Goal: Task Accomplishment & Management: Use online tool/utility

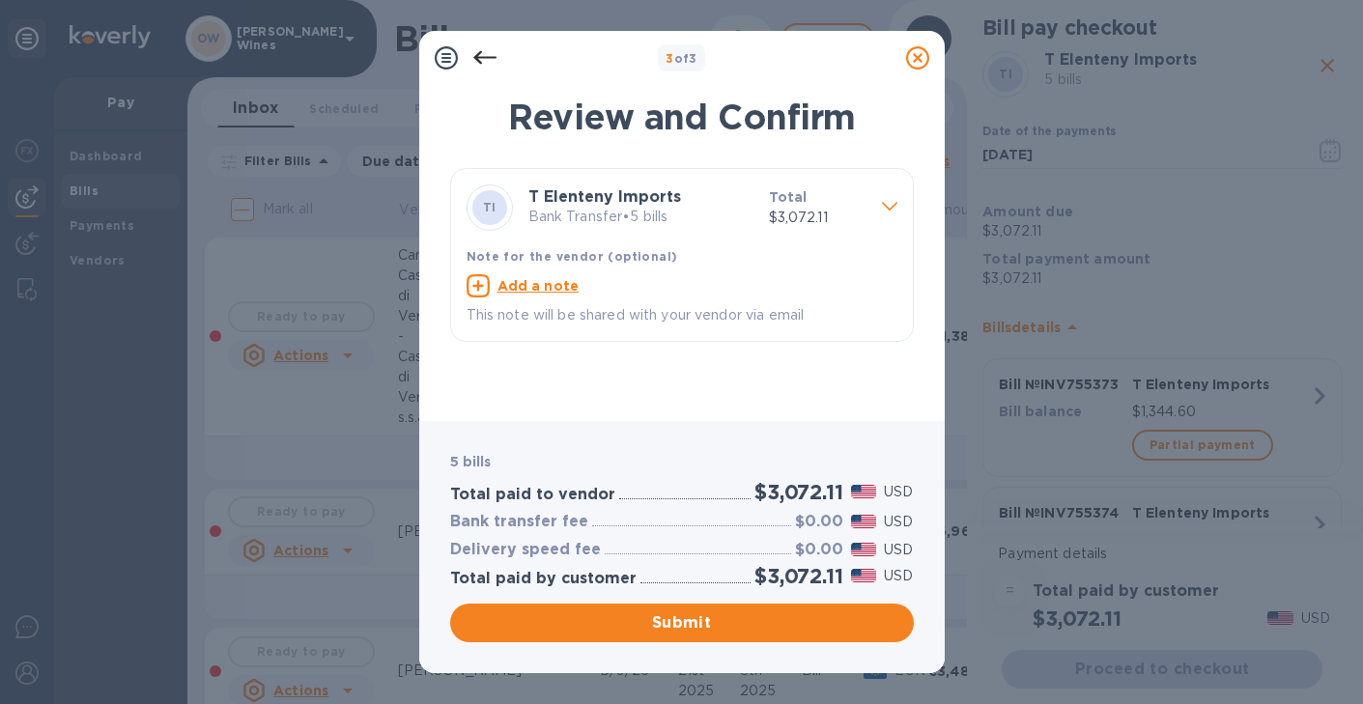
scroll to position [1515, 0]
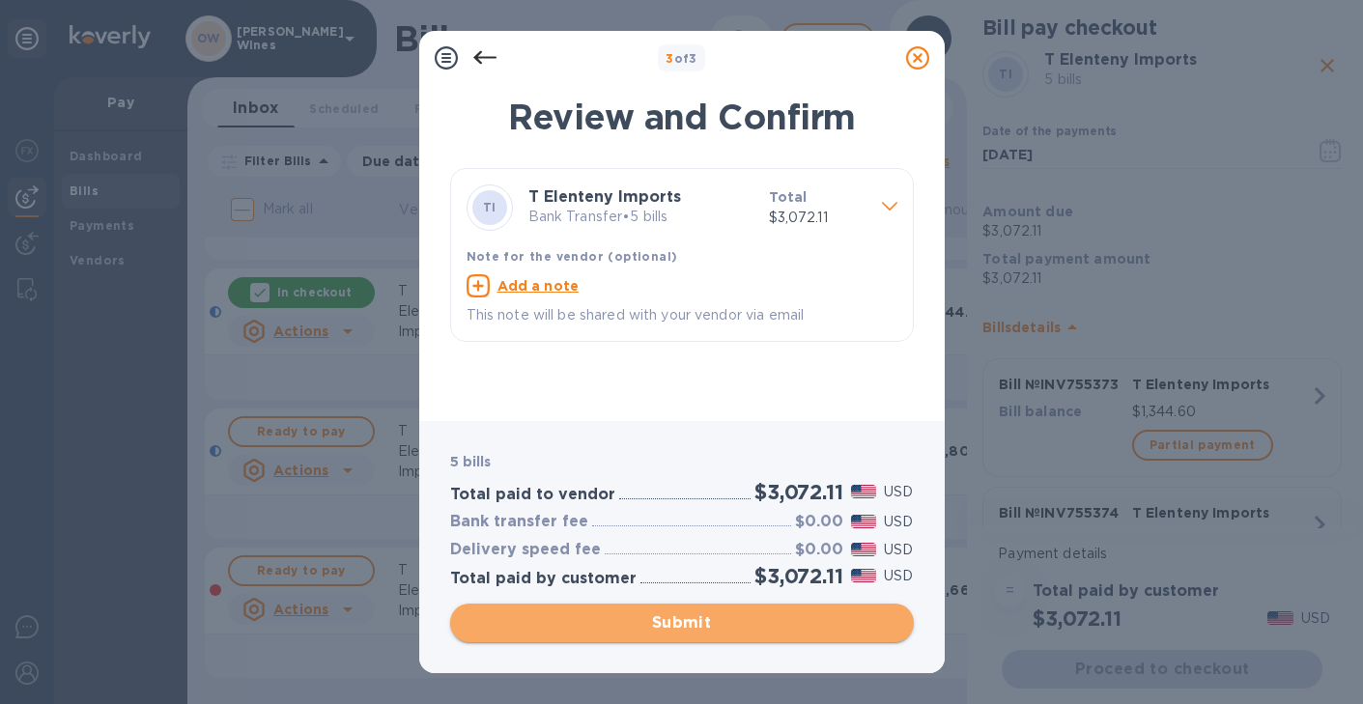
click at [668, 621] on span "Submit" at bounding box center [682, 622] width 433 height 23
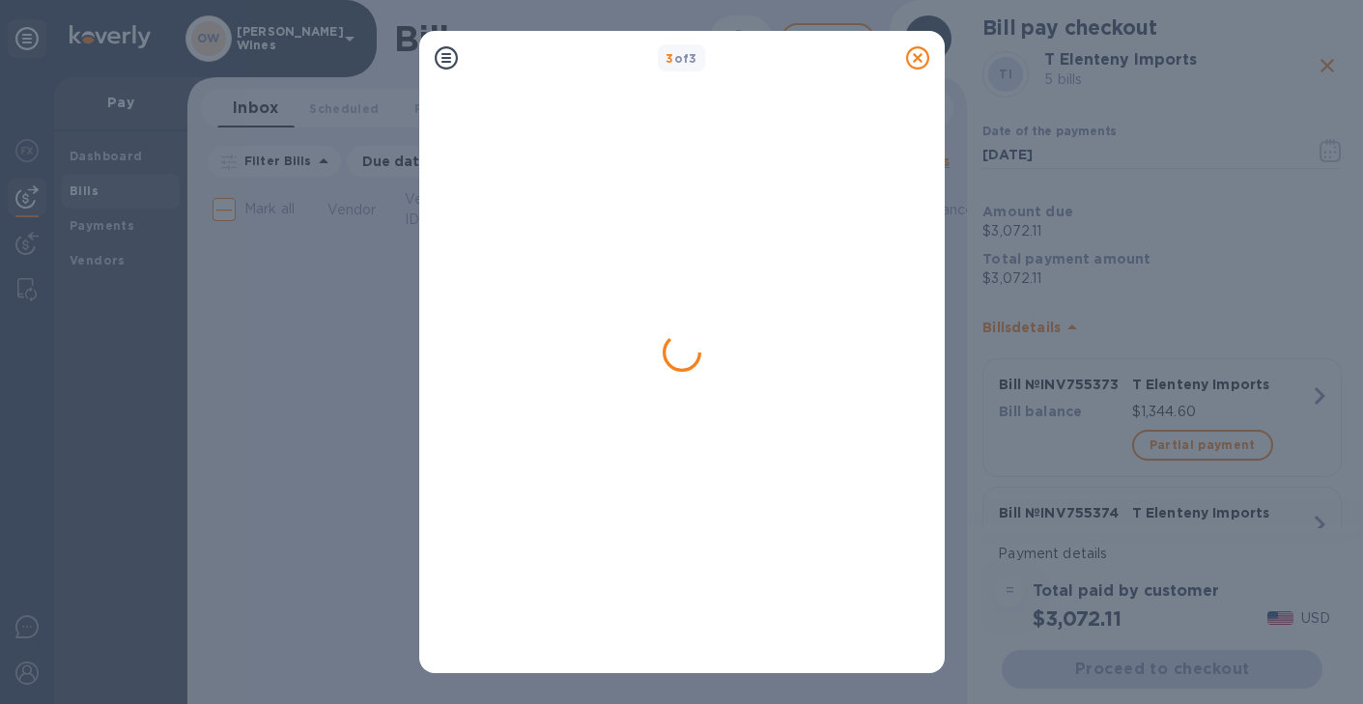
scroll to position [0, 0]
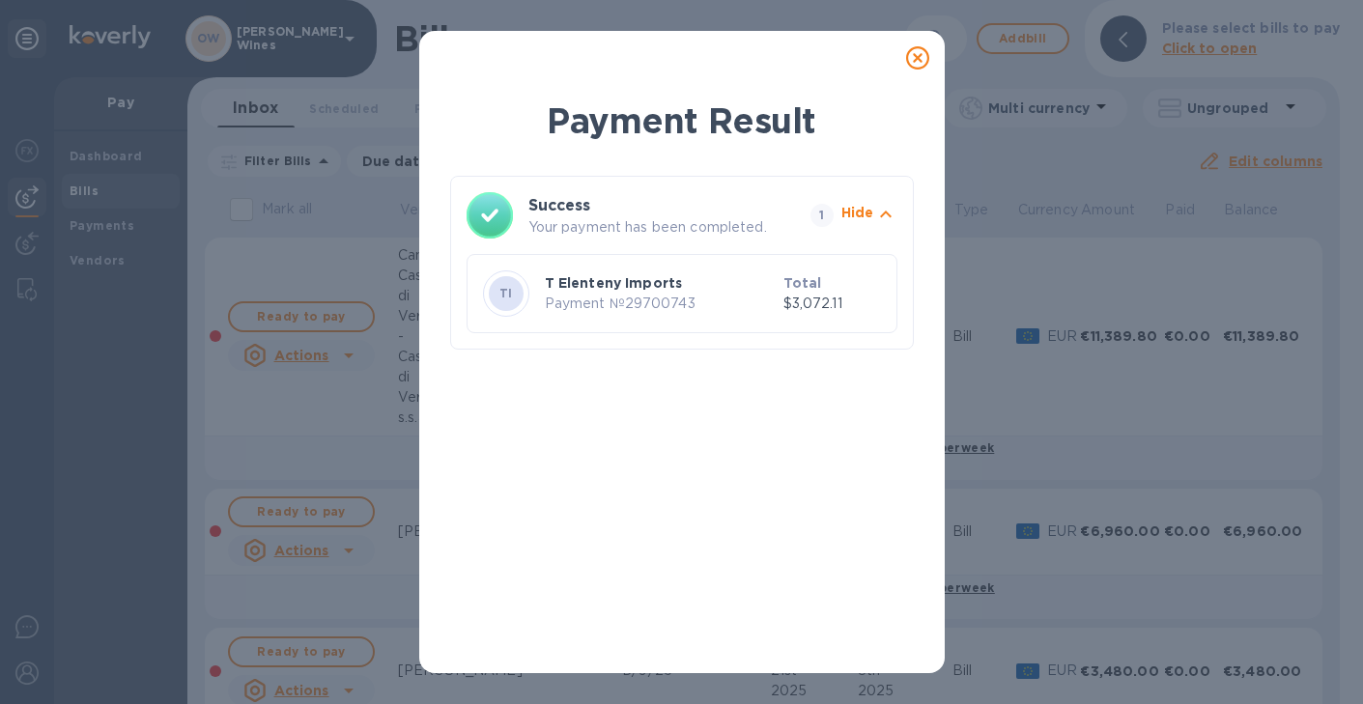
click at [919, 60] on icon at bounding box center [917, 57] width 23 height 23
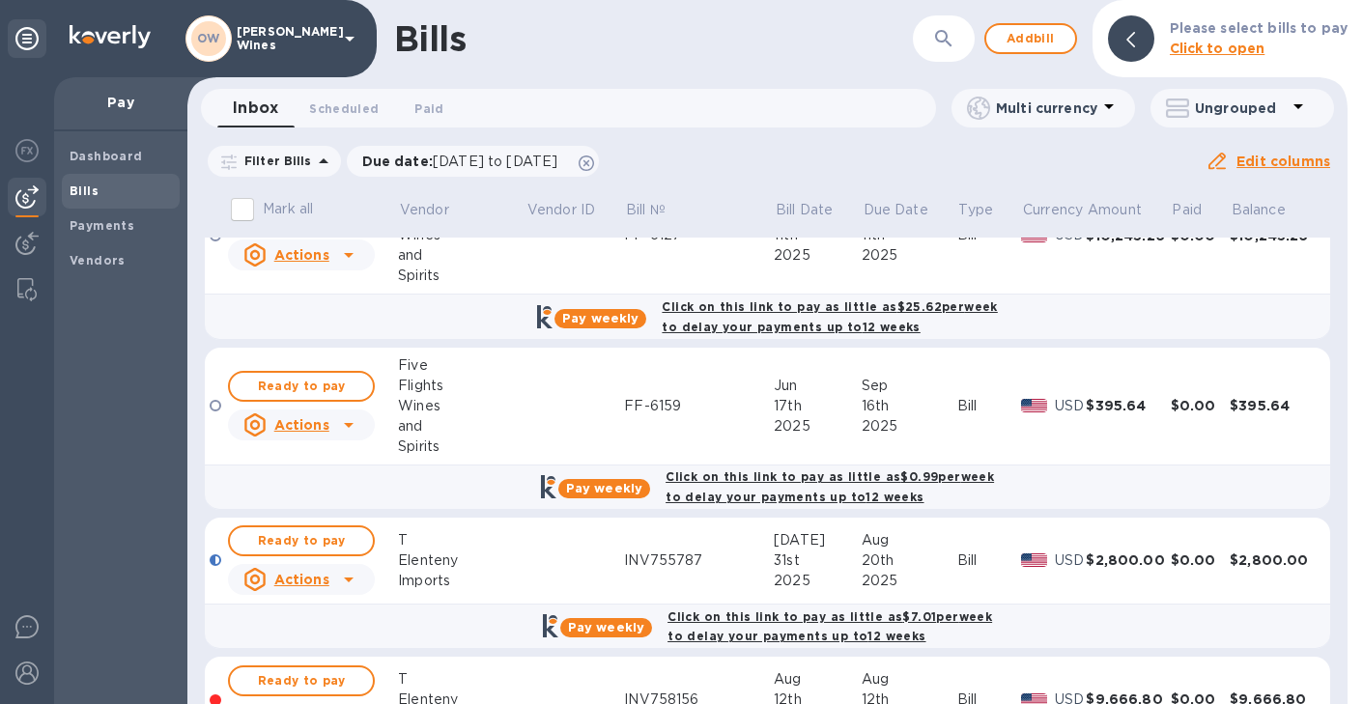
scroll to position [849, 0]
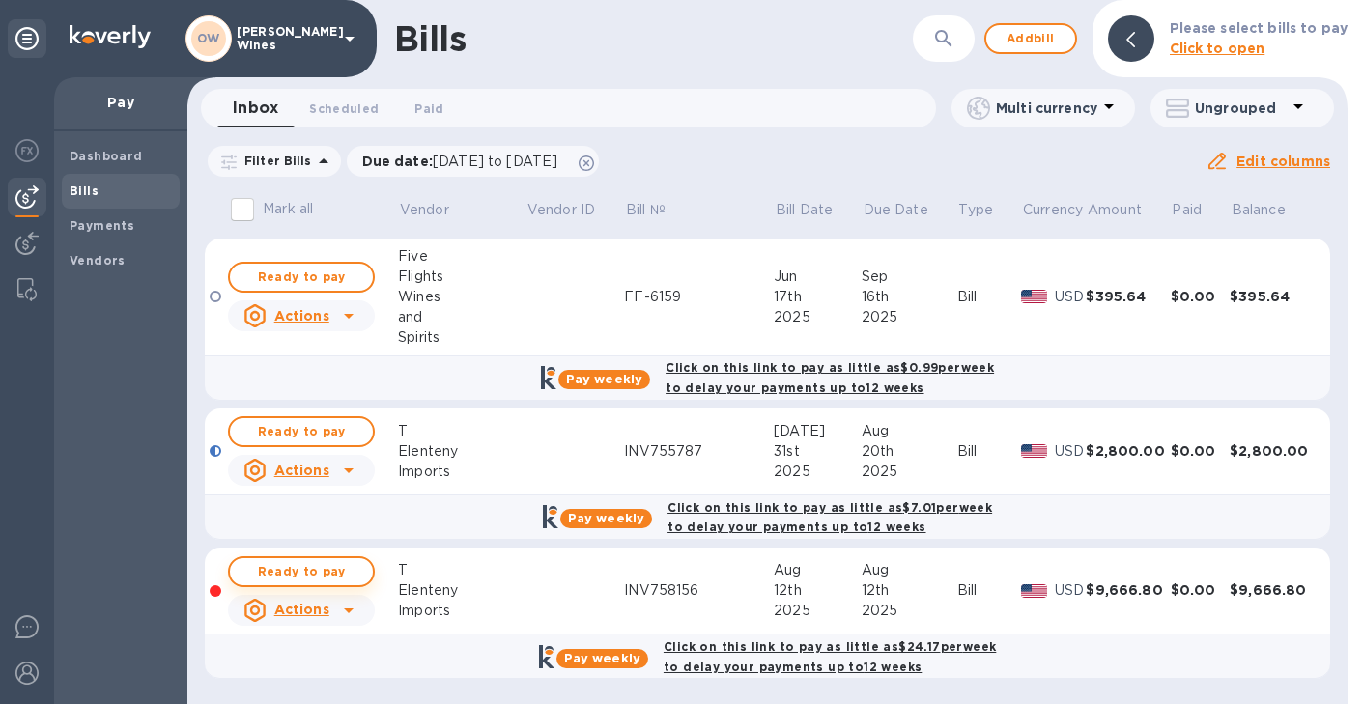
click at [299, 566] on span "Ready to pay" at bounding box center [301, 571] width 112 height 23
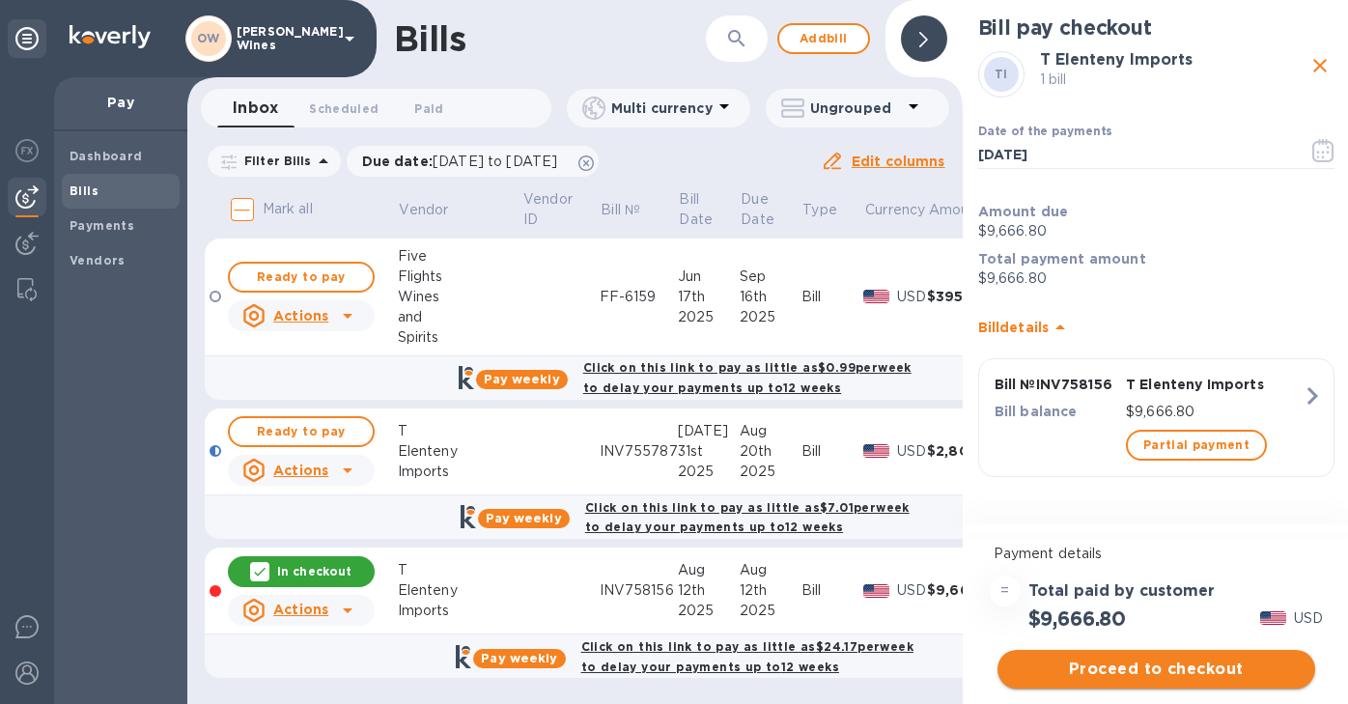
click at [1163, 679] on span "Proceed to checkout" at bounding box center [1156, 669] width 287 height 23
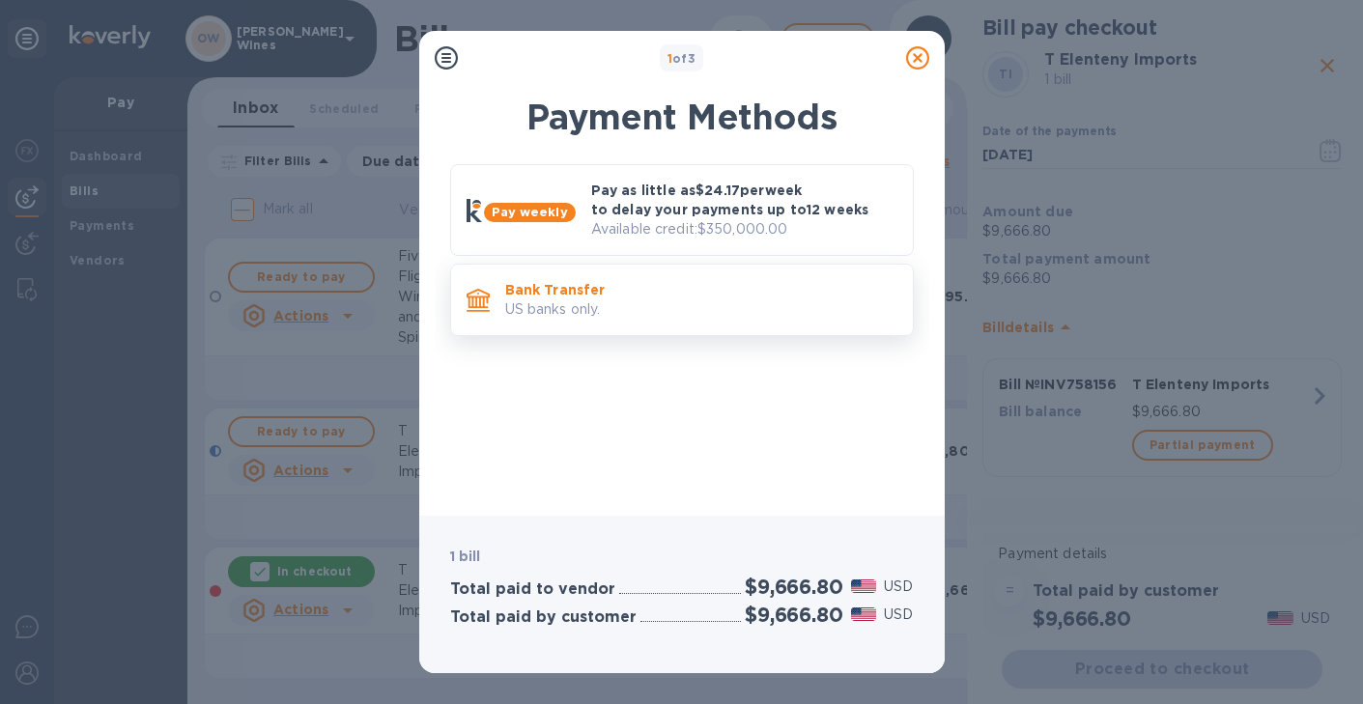
click at [584, 307] on p "US banks only." at bounding box center [701, 309] width 392 height 20
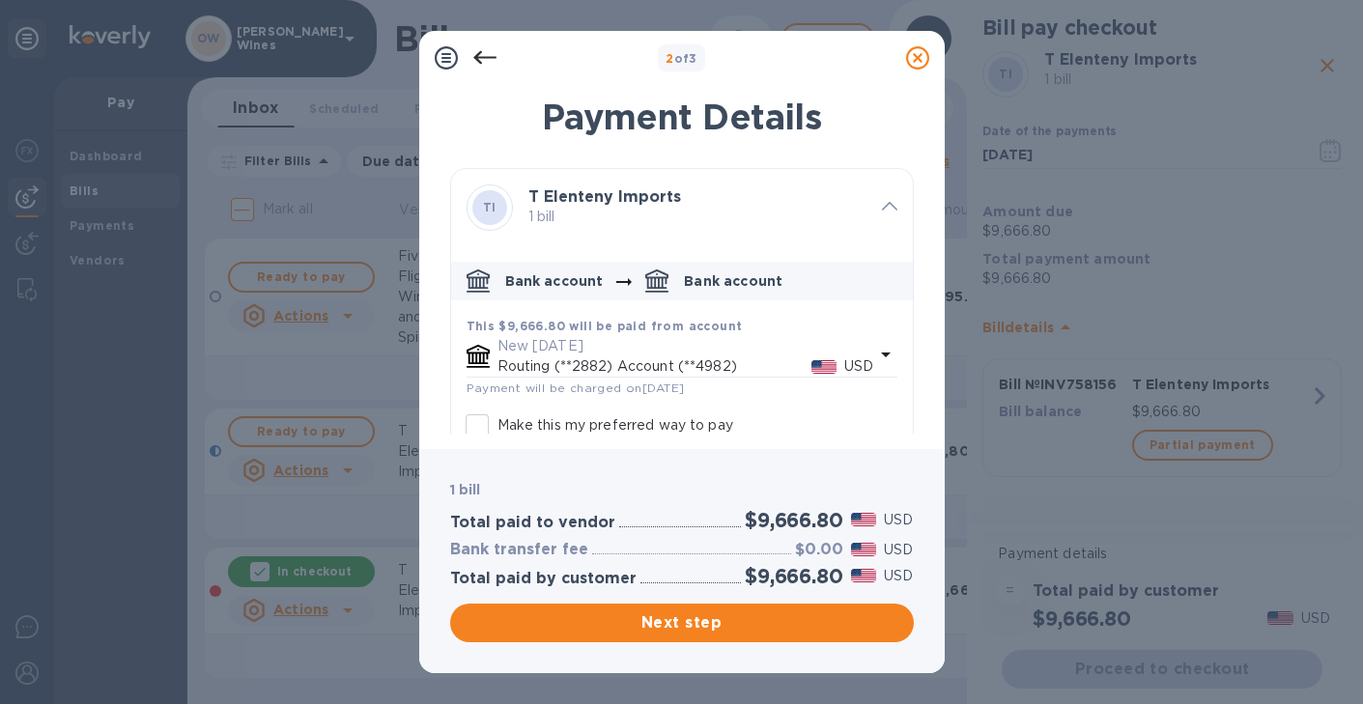
scroll to position [107, 0]
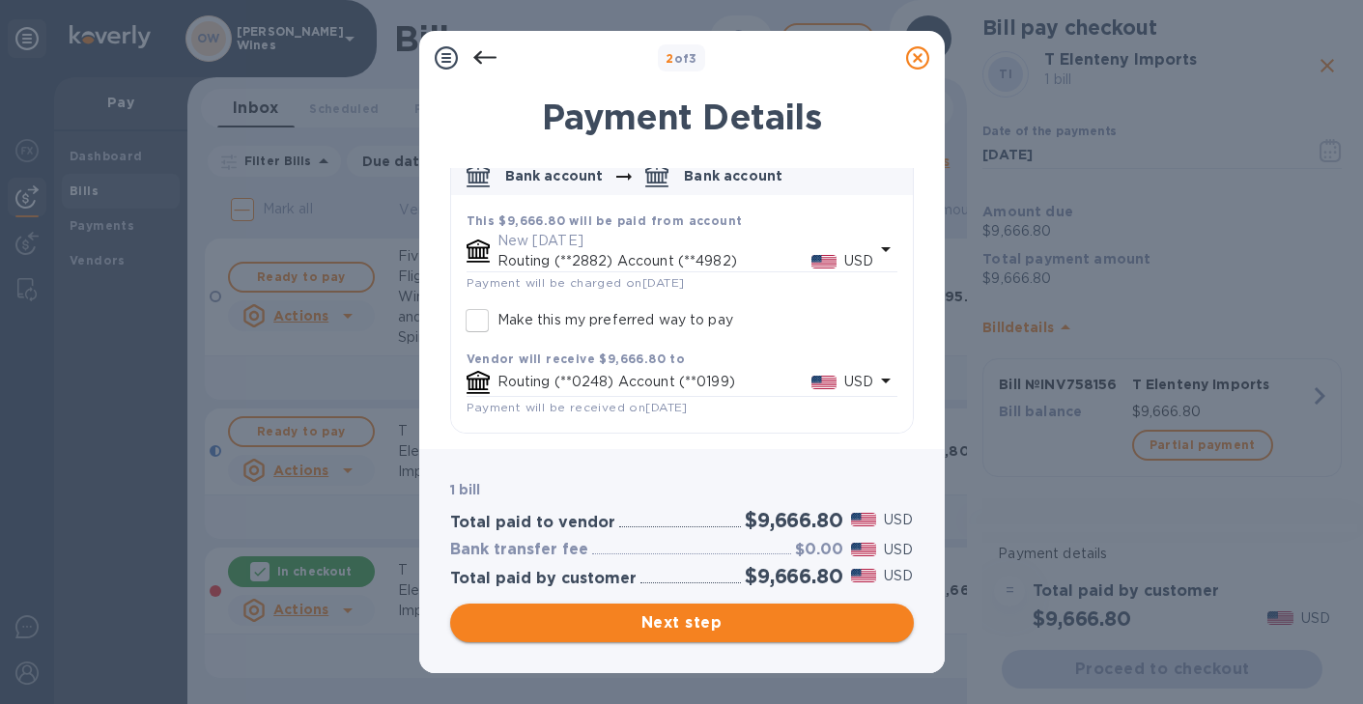
click at [714, 628] on span "Next step" at bounding box center [682, 622] width 433 height 23
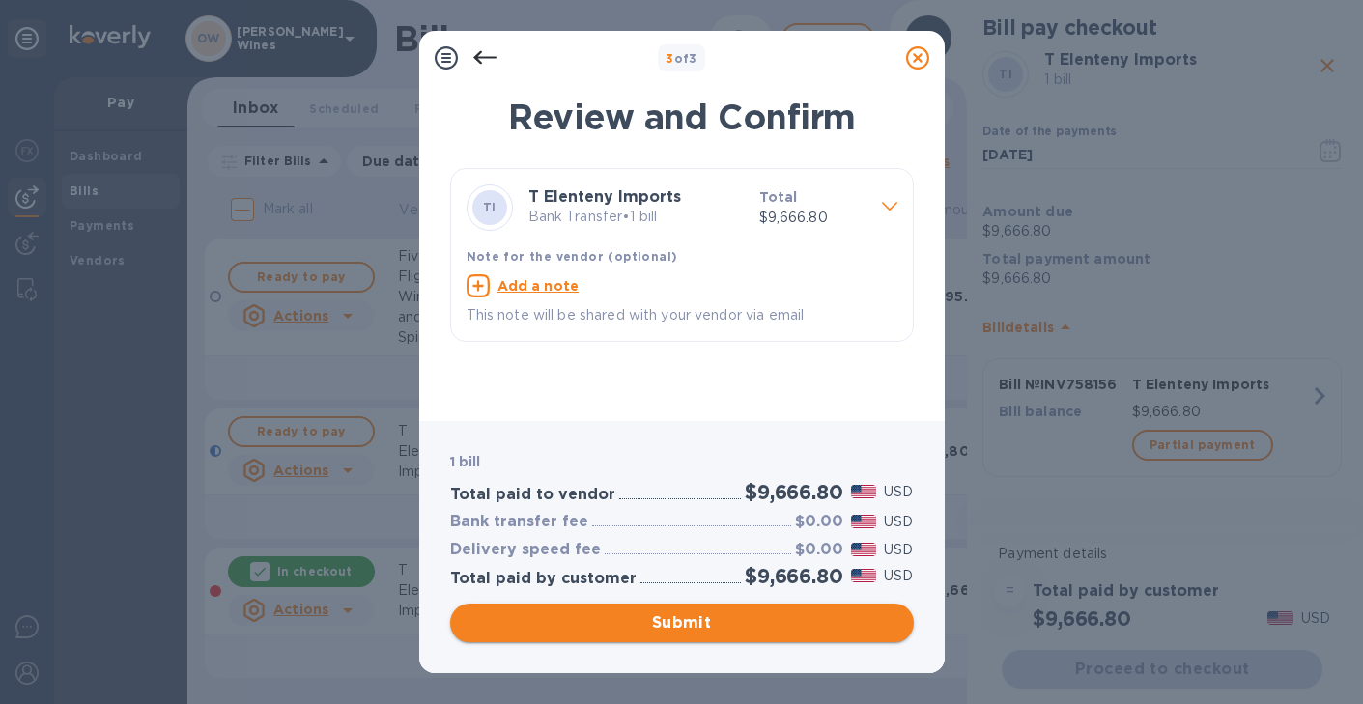
click at [714, 630] on span "Submit" at bounding box center [682, 622] width 433 height 23
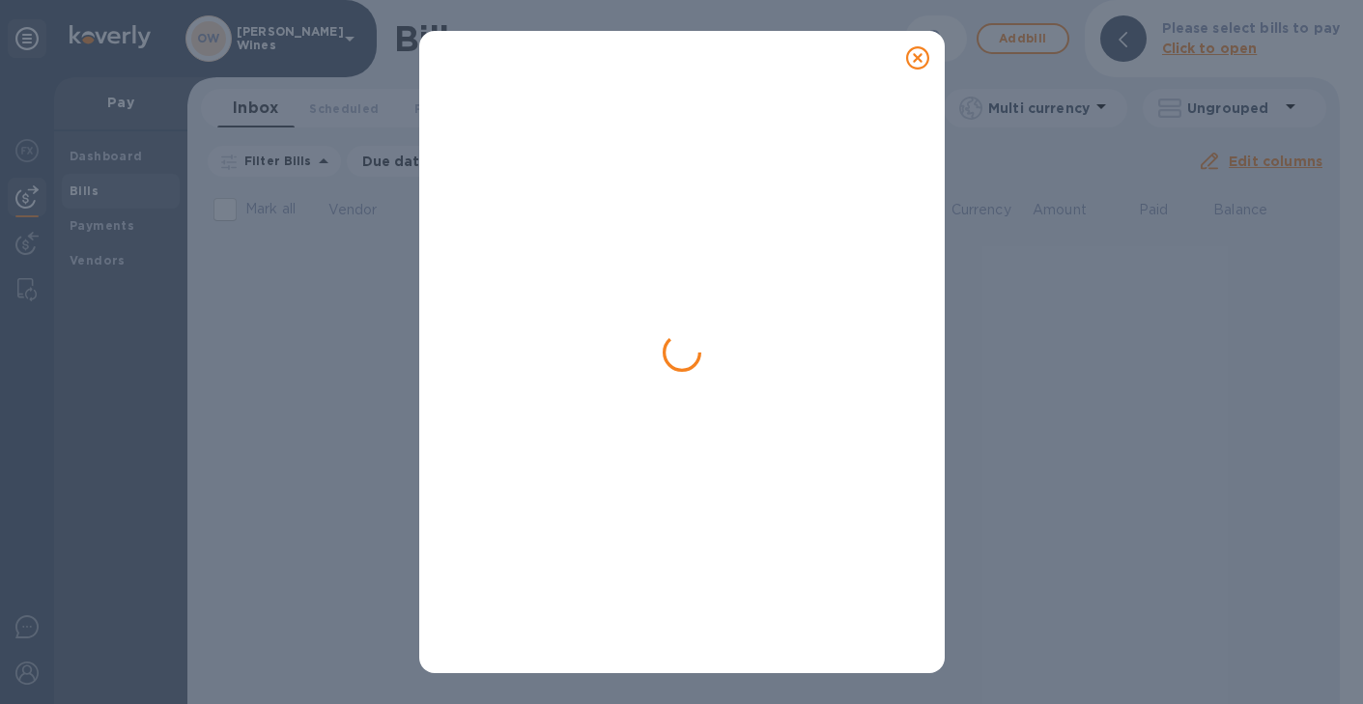
scroll to position [0, 0]
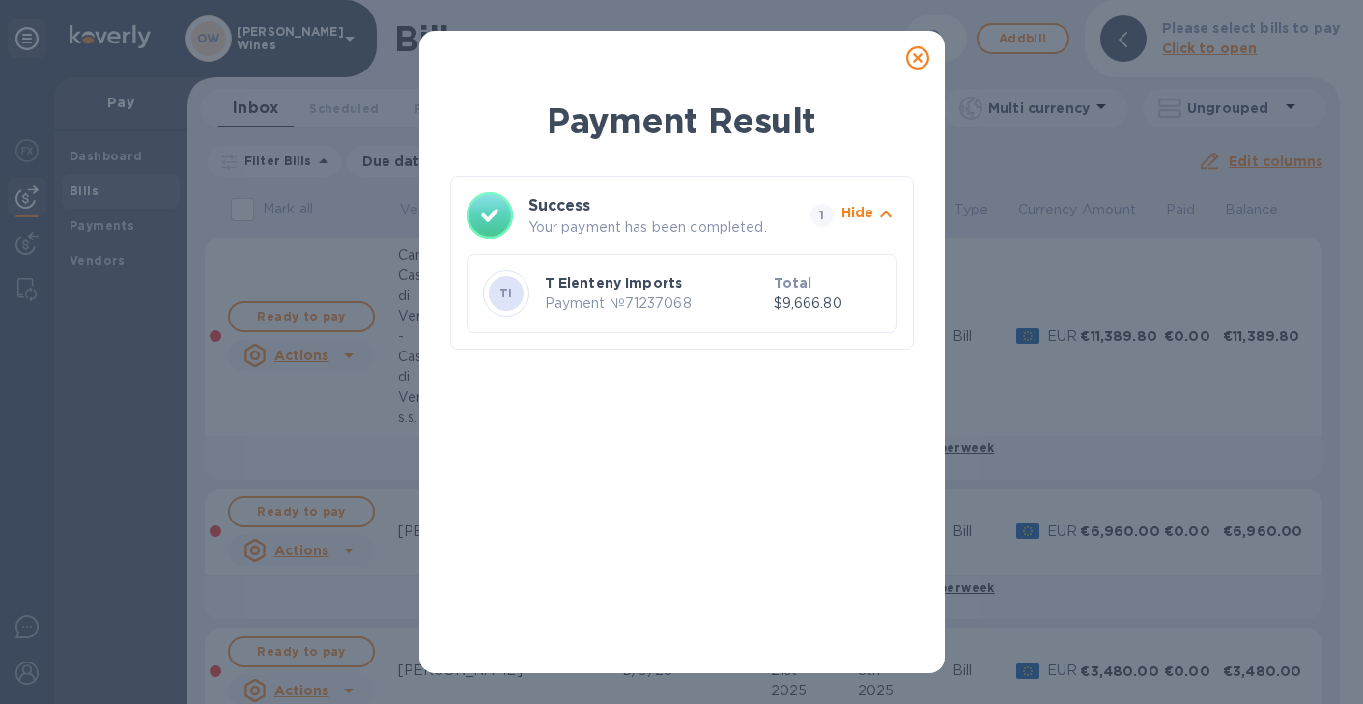
click at [914, 60] on icon at bounding box center [917, 57] width 23 height 23
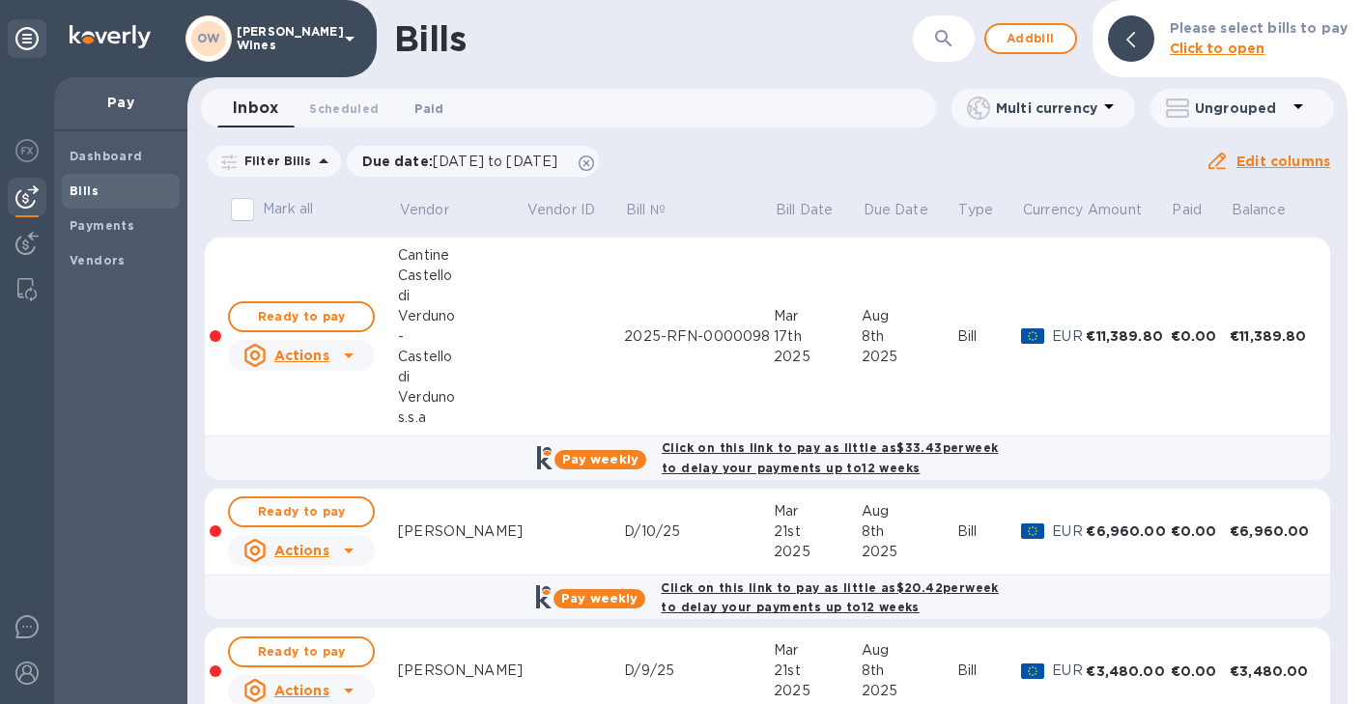
click at [421, 105] on span "Paid 0" at bounding box center [428, 109] width 29 height 20
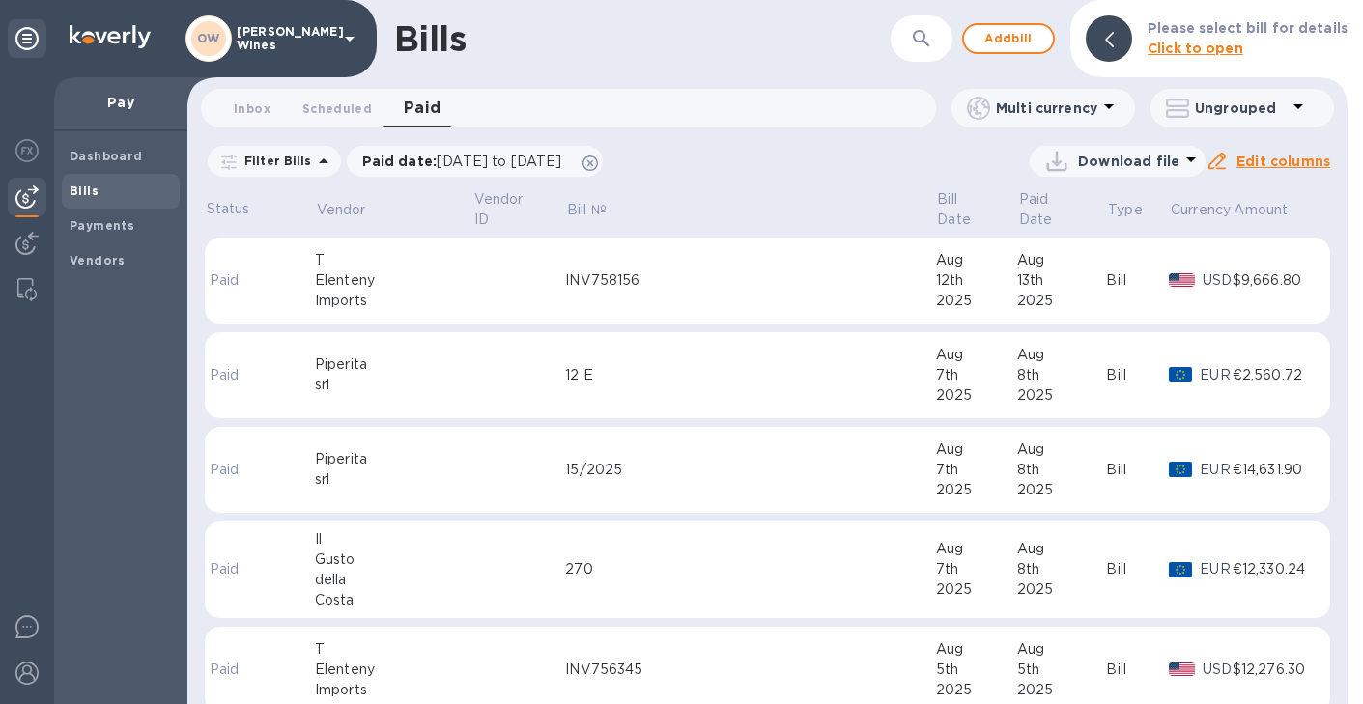
click at [780, 270] on div "INV758156" at bounding box center [750, 280] width 370 height 20
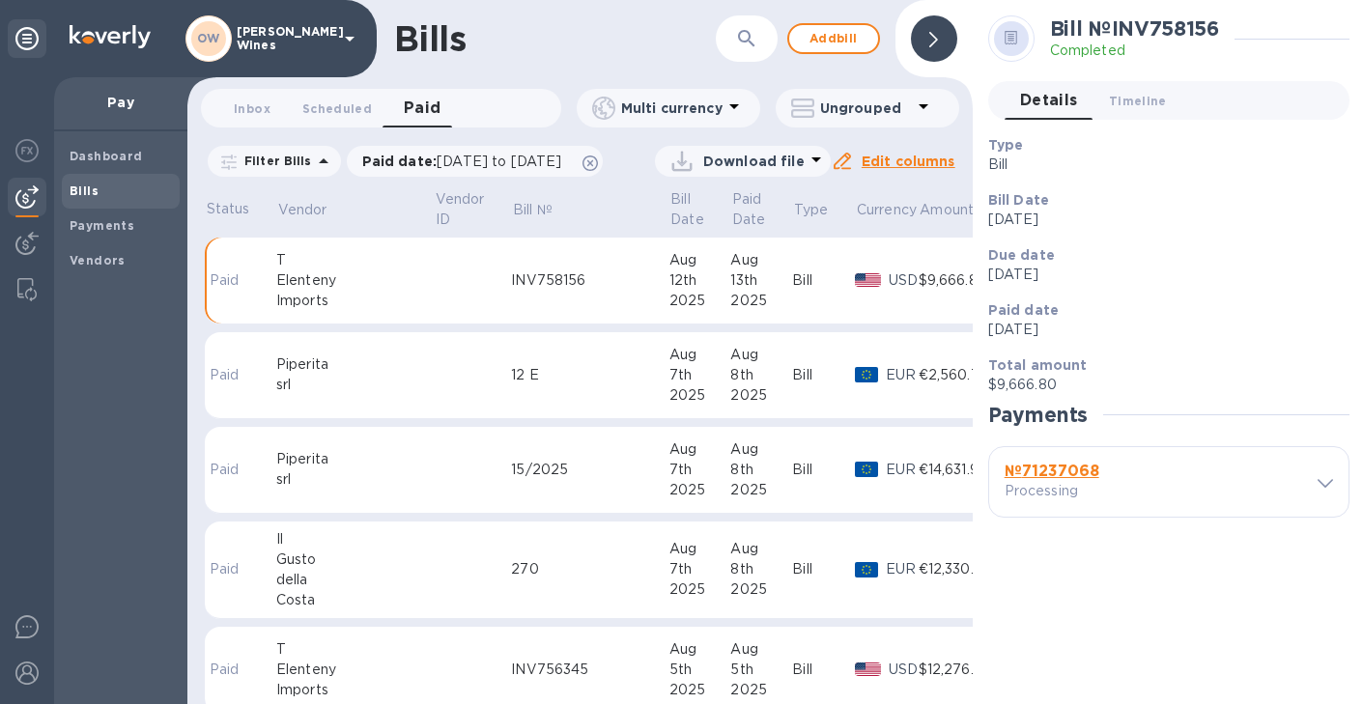
click at [1041, 475] on b "№ 71237068" at bounding box center [1051, 471] width 95 height 18
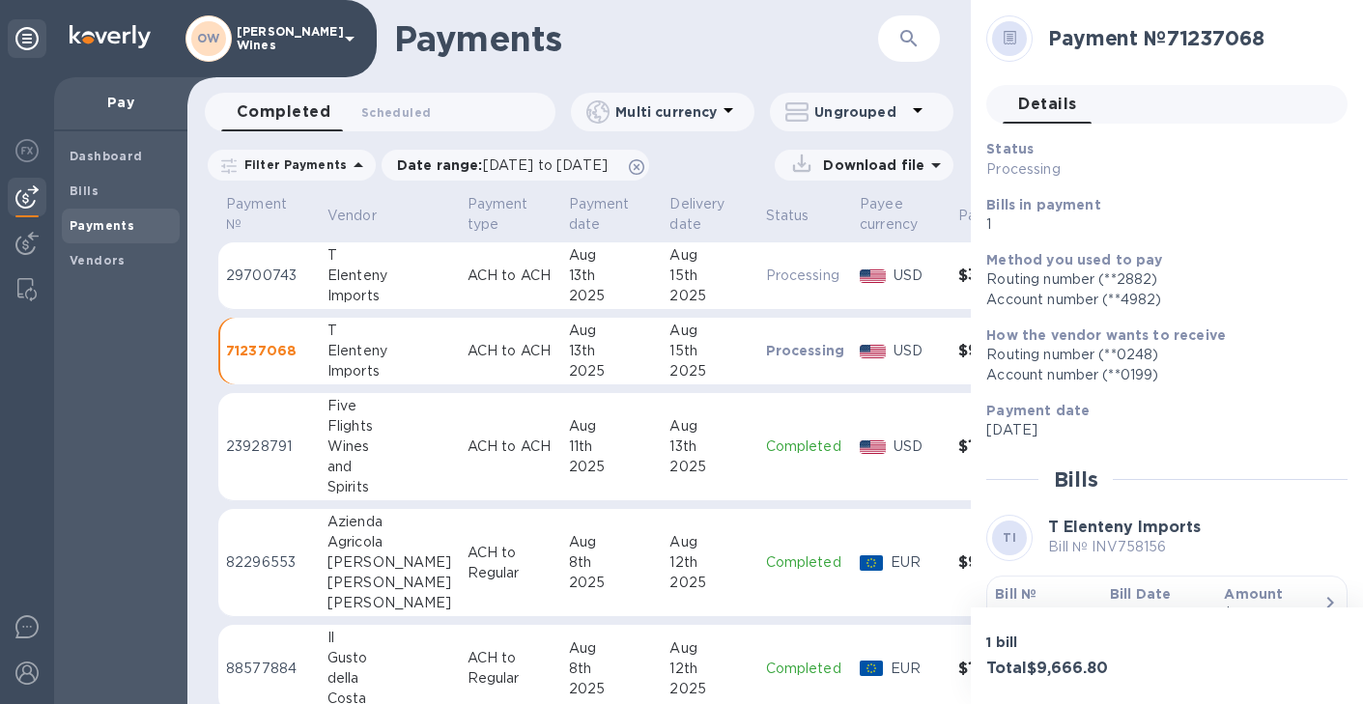
click at [1020, 597] on b "Bill №" at bounding box center [1016, 593] width 42 height 15
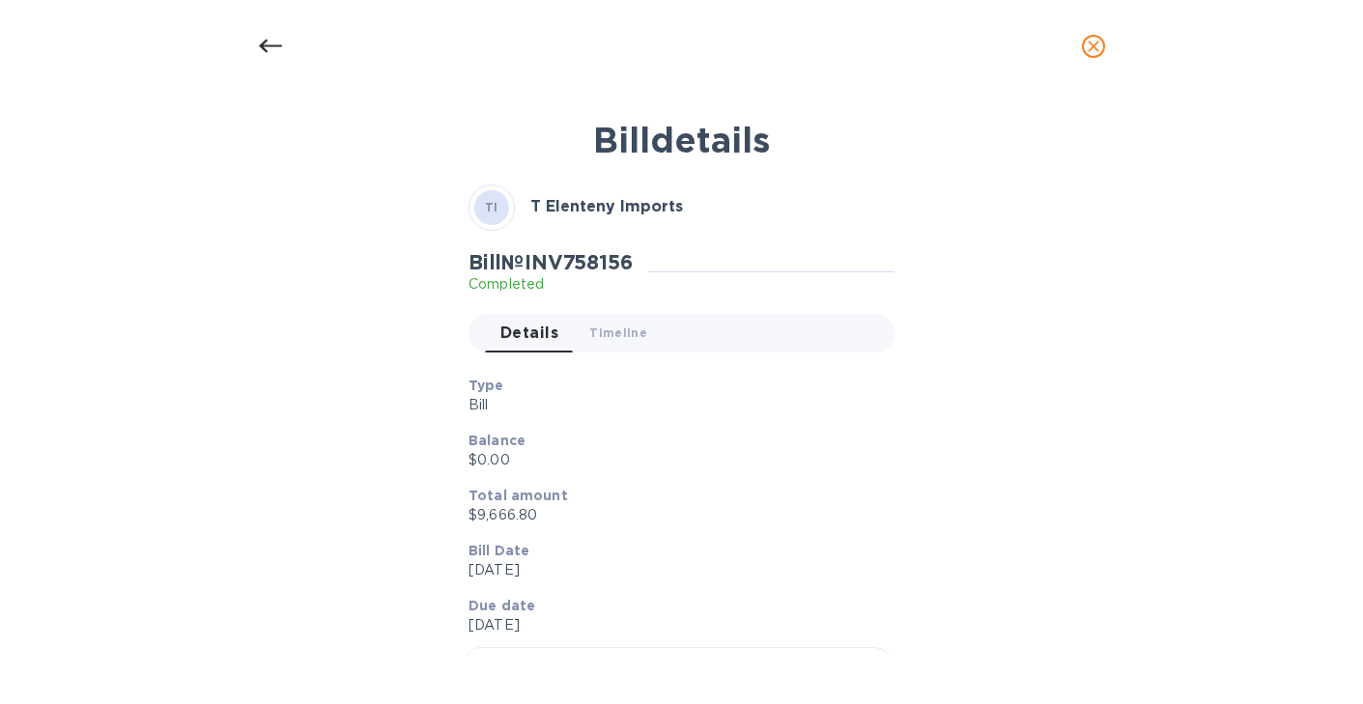
click at [266, 57] on icon at bounding box center [270, 46] width 23 height 23
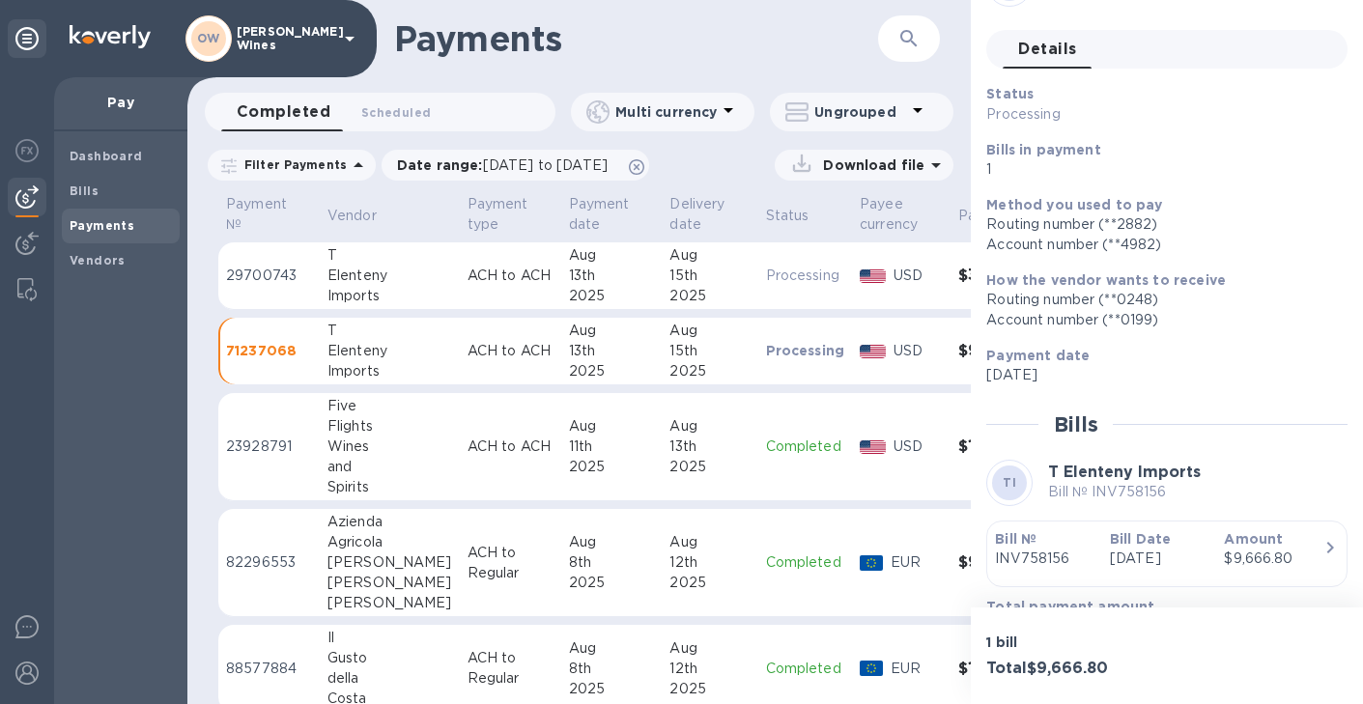
click at [403, 288] on div "Imports" at bounding box center [389, 296] width 125 height 20
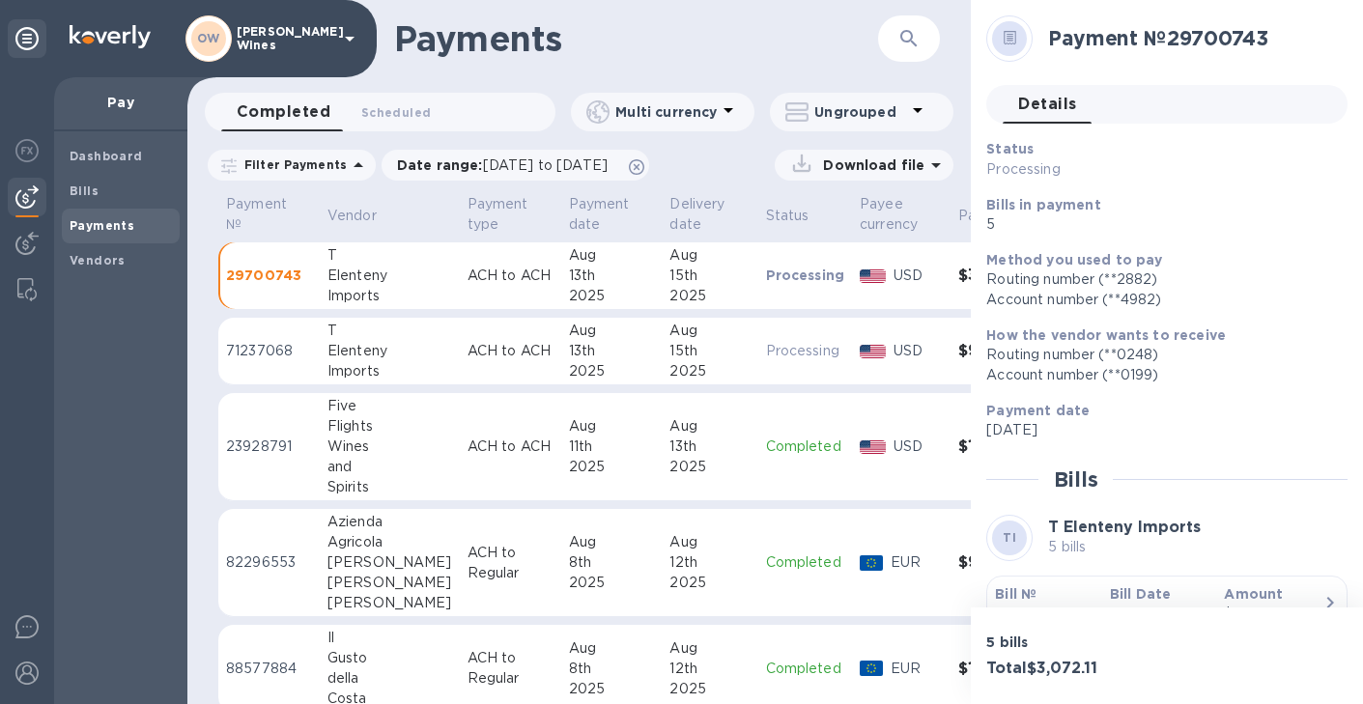
click at [1013, 591] on b "Bill №" at bounding box center [1016, 593] width 42 height 15
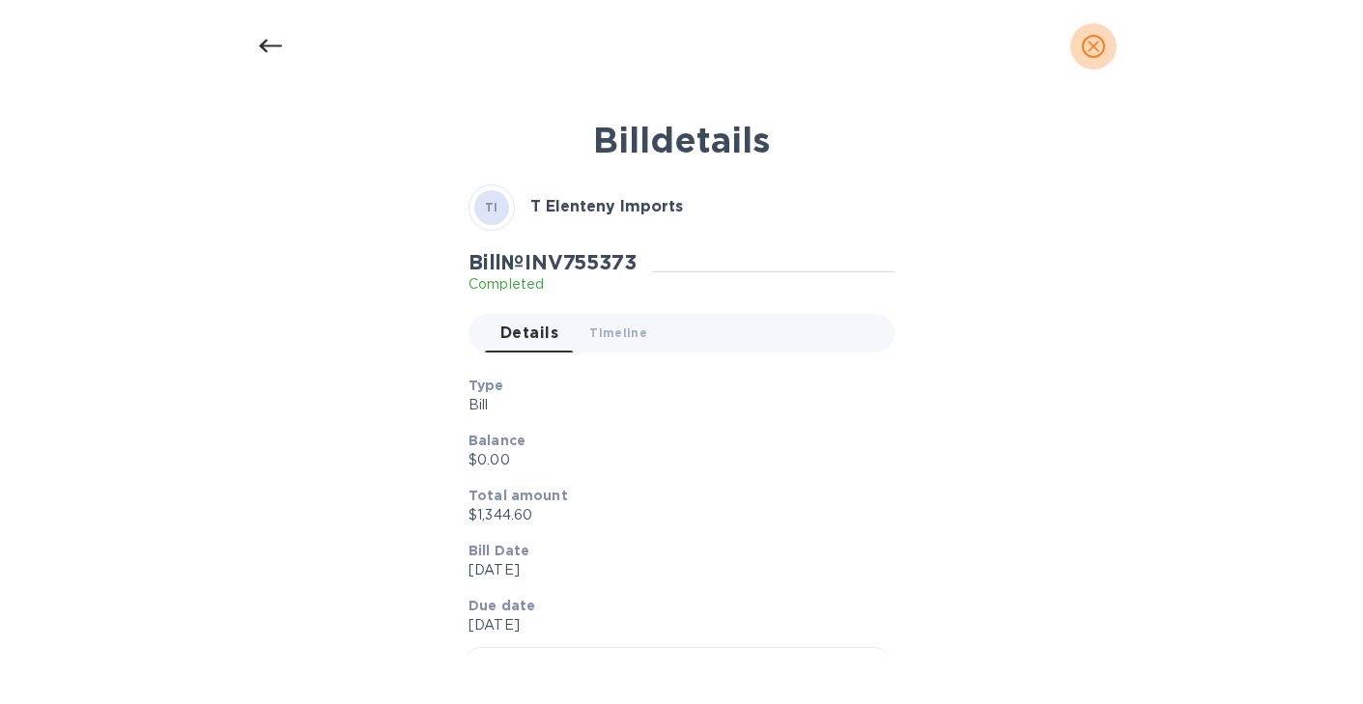
click at [1091, 45] on icon "close" at bounding box center [1093, 47] width 12 height 12
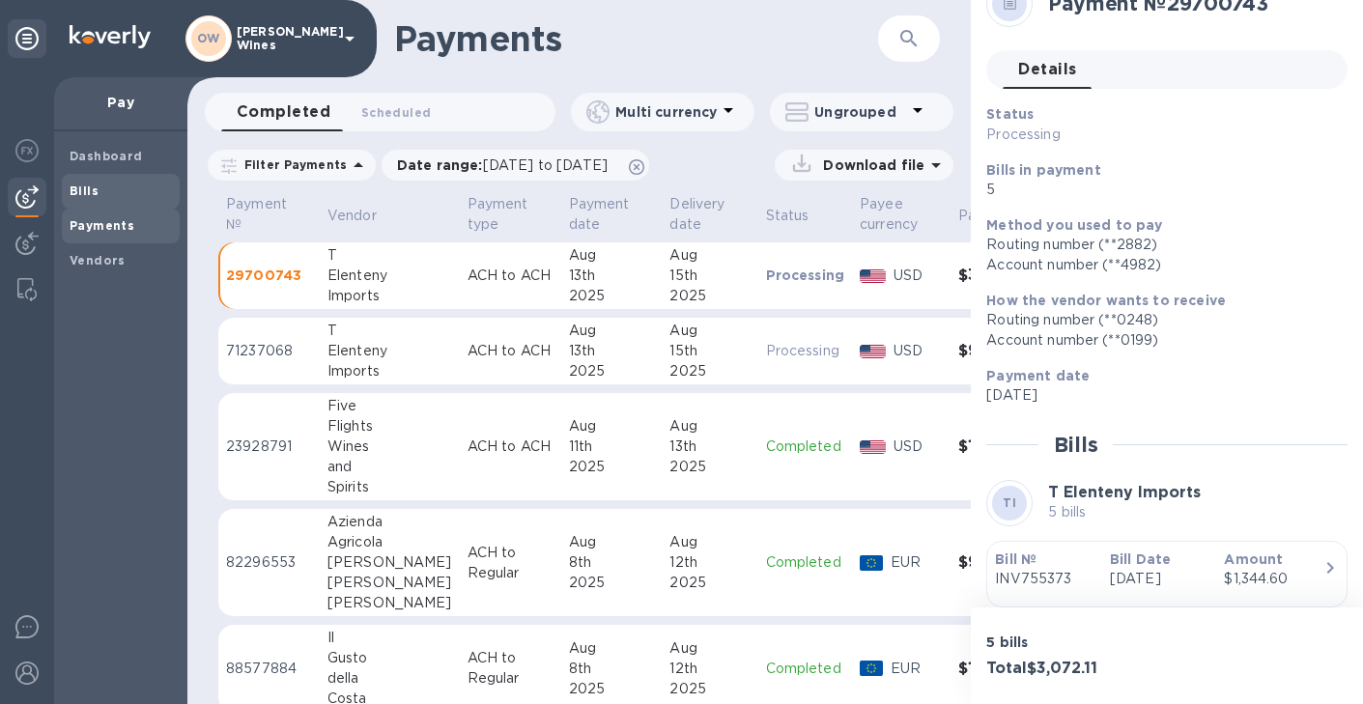
click at [76, 193] on b "Bills" at bounding box center [84, 191] width 29 height 14
